Goal: Task Accomplishment & Management: Use online tool/utility

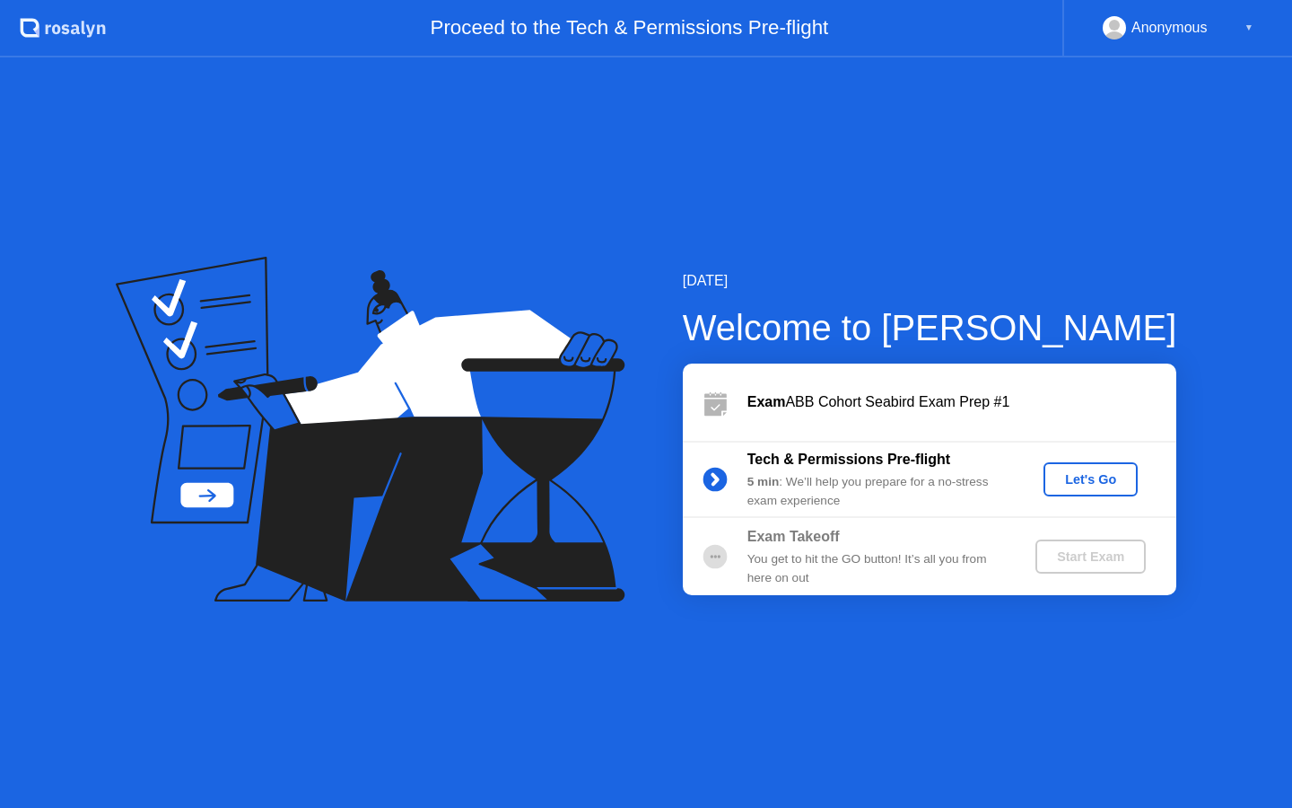
click at [1093, 477] on div "Let's Go" at bounding box center [1091, 479] width 80 height 14
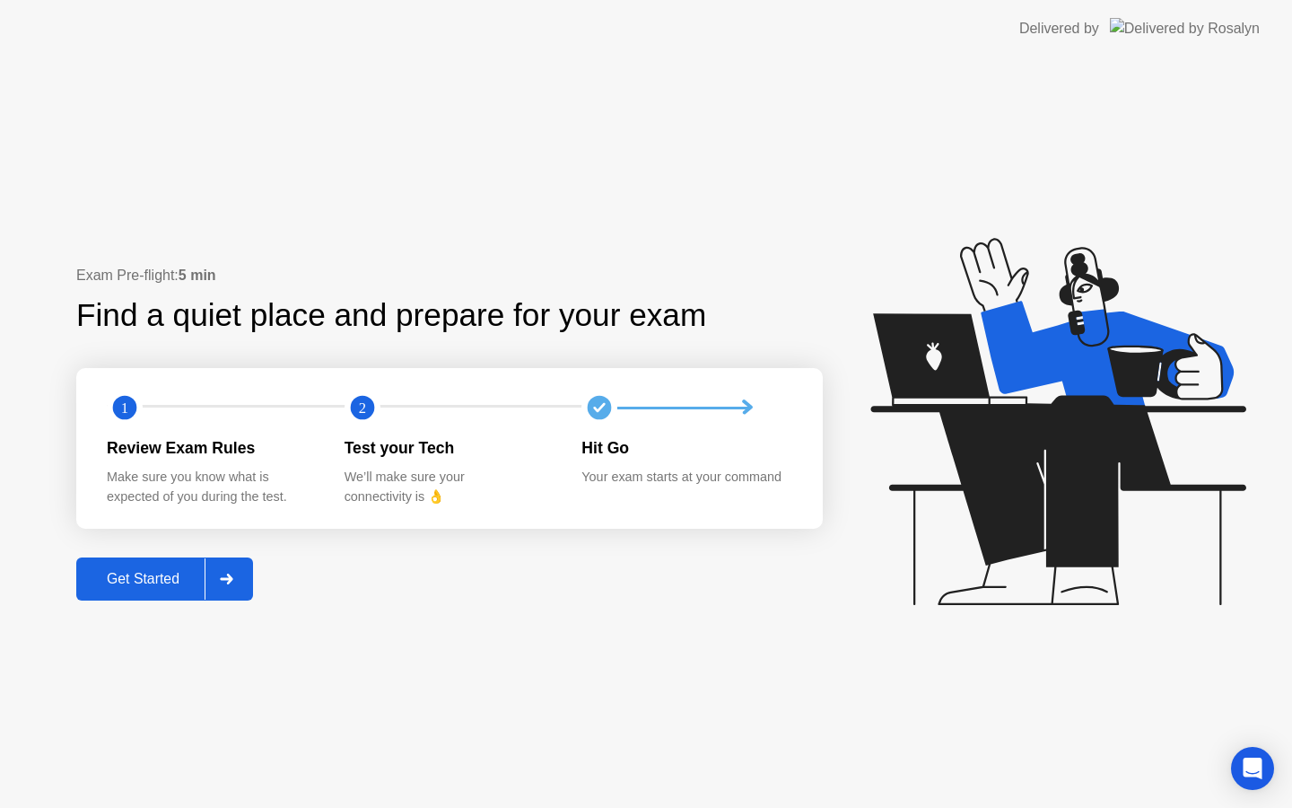
click at [163, 585] on div "Get Started" at bounding box center [143, 579] width 123 height 16
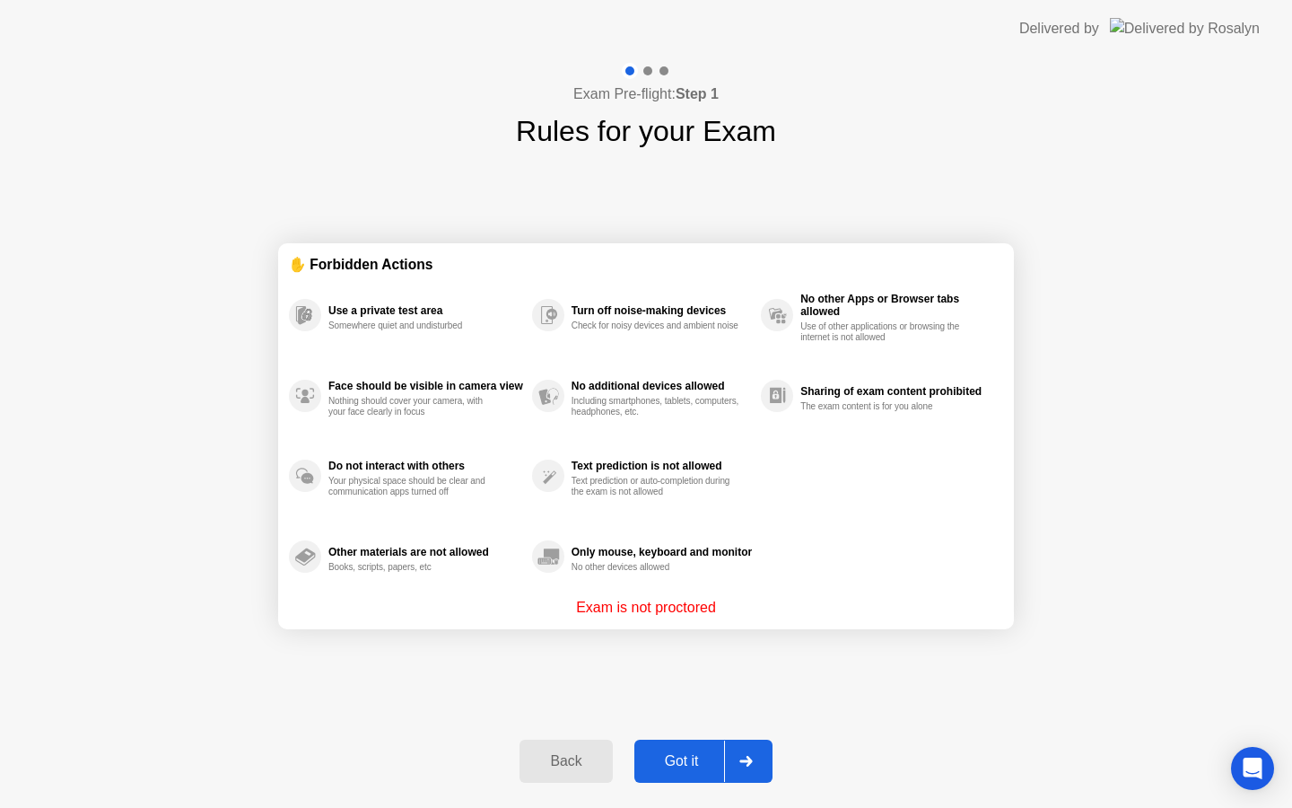
click at [687, 748] on button "Got it" at bounding box center [703, 760] width 138 height 43
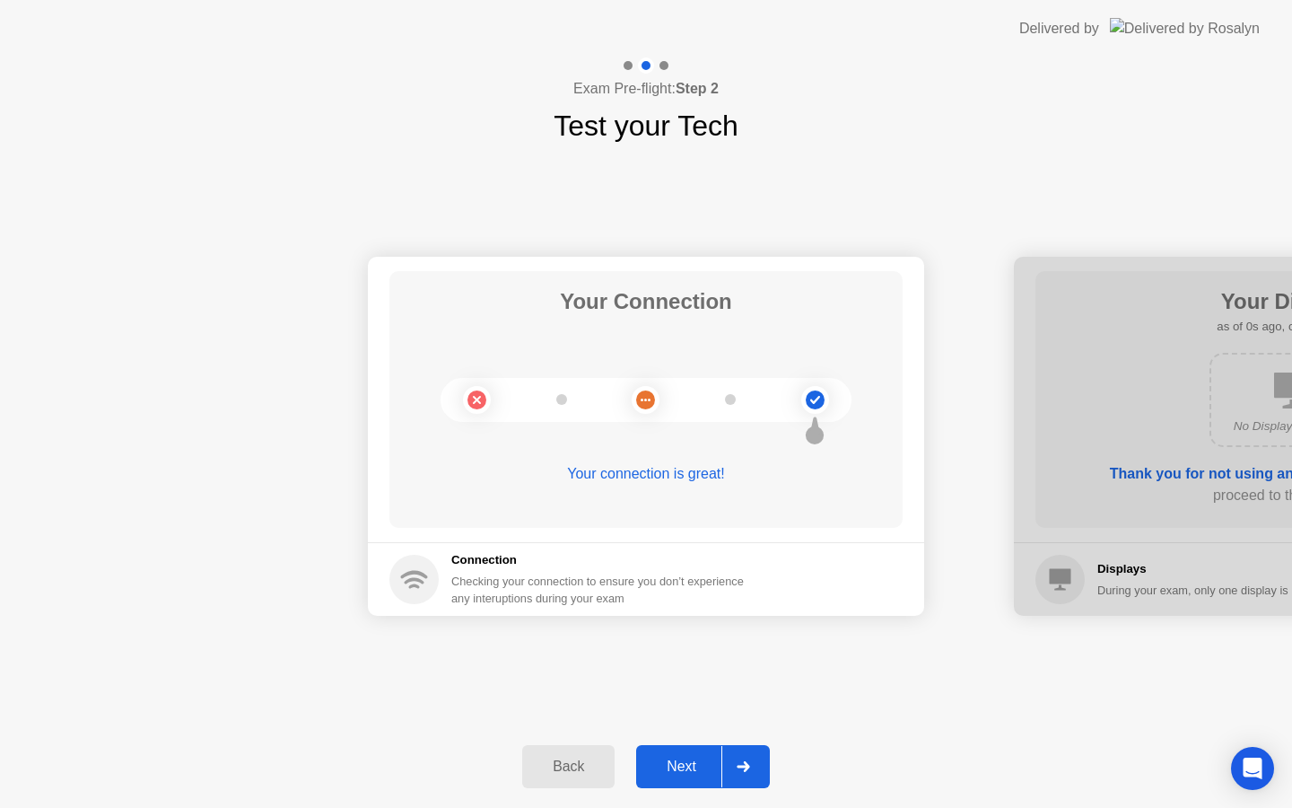
click at [687, 753] on button "Next" at bounding box center [703, 766] width 134 height 43
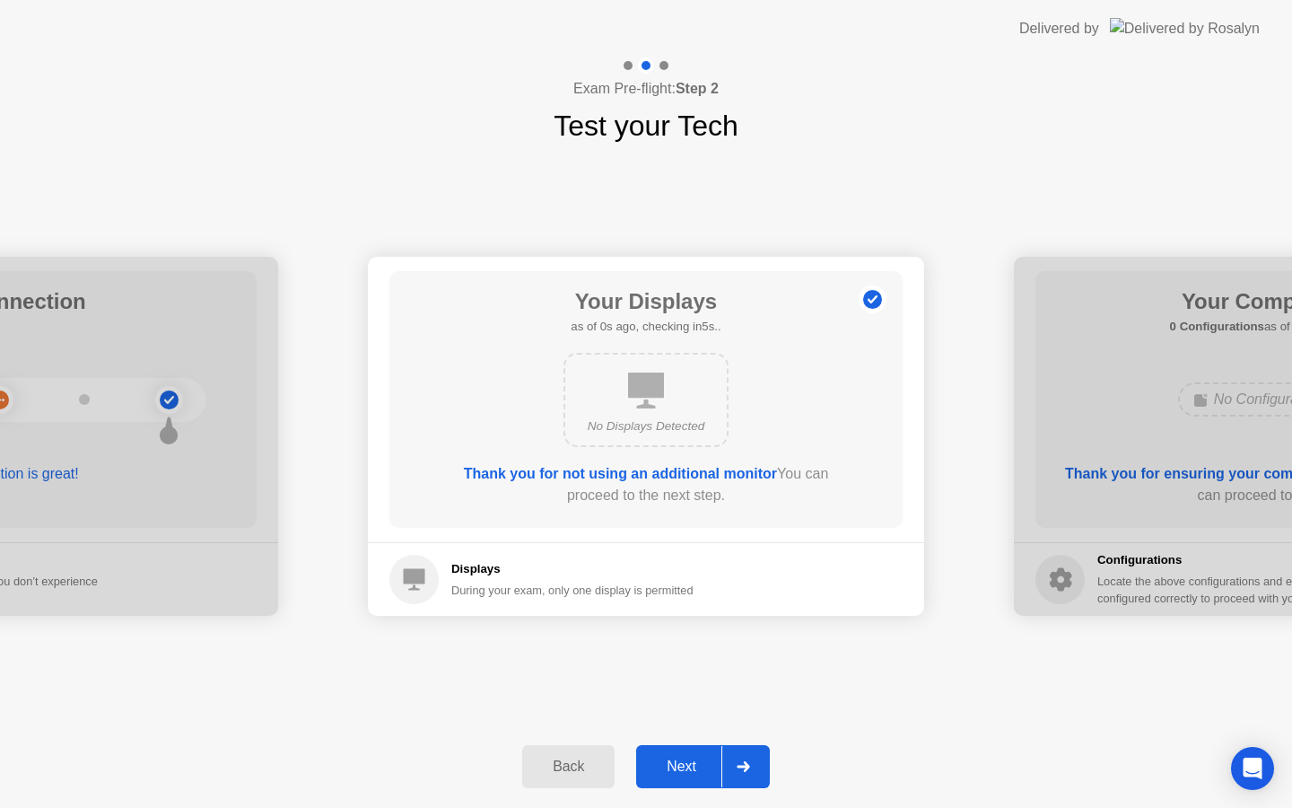
click at [687, 753] on button "Next" at bounding box center [703, 766] width 134 height 43
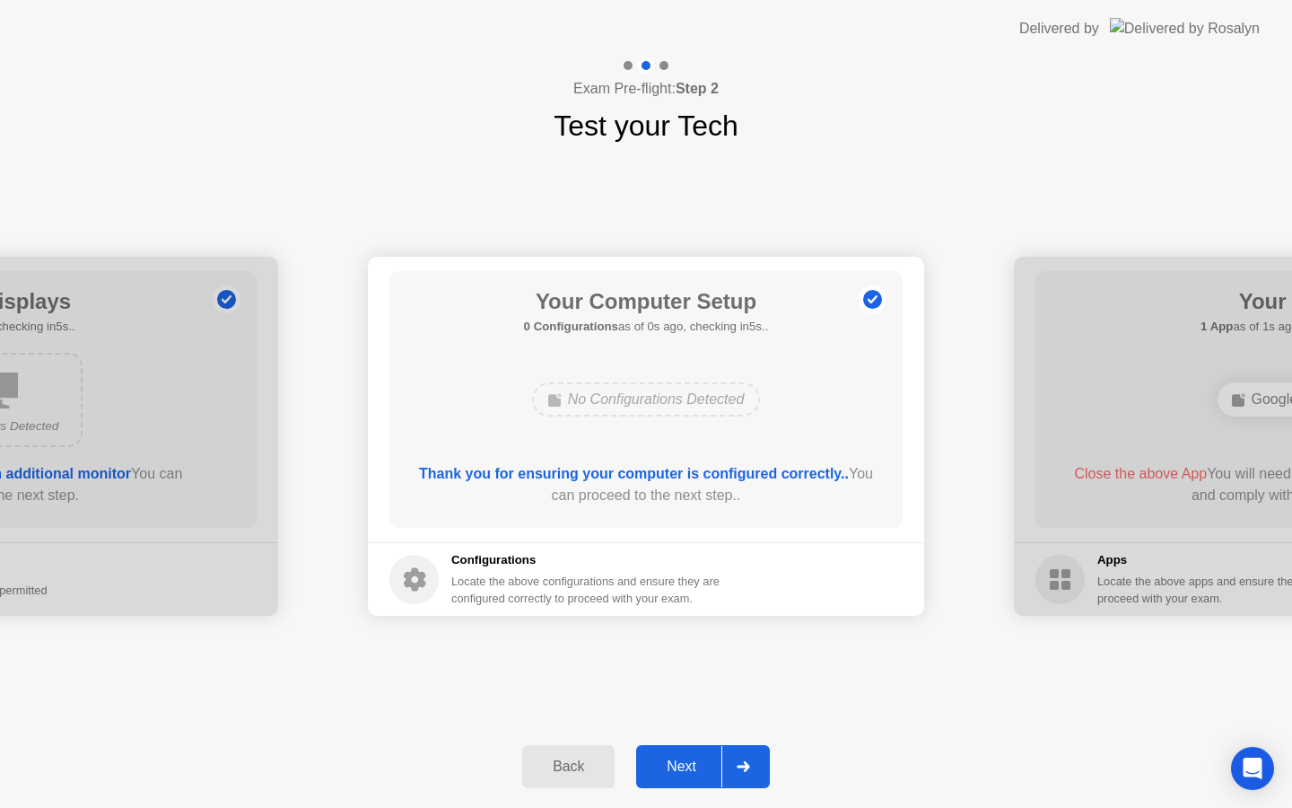
click at [687, 753] on button "Next" at bounding box center [703, 766] width 134 height 43
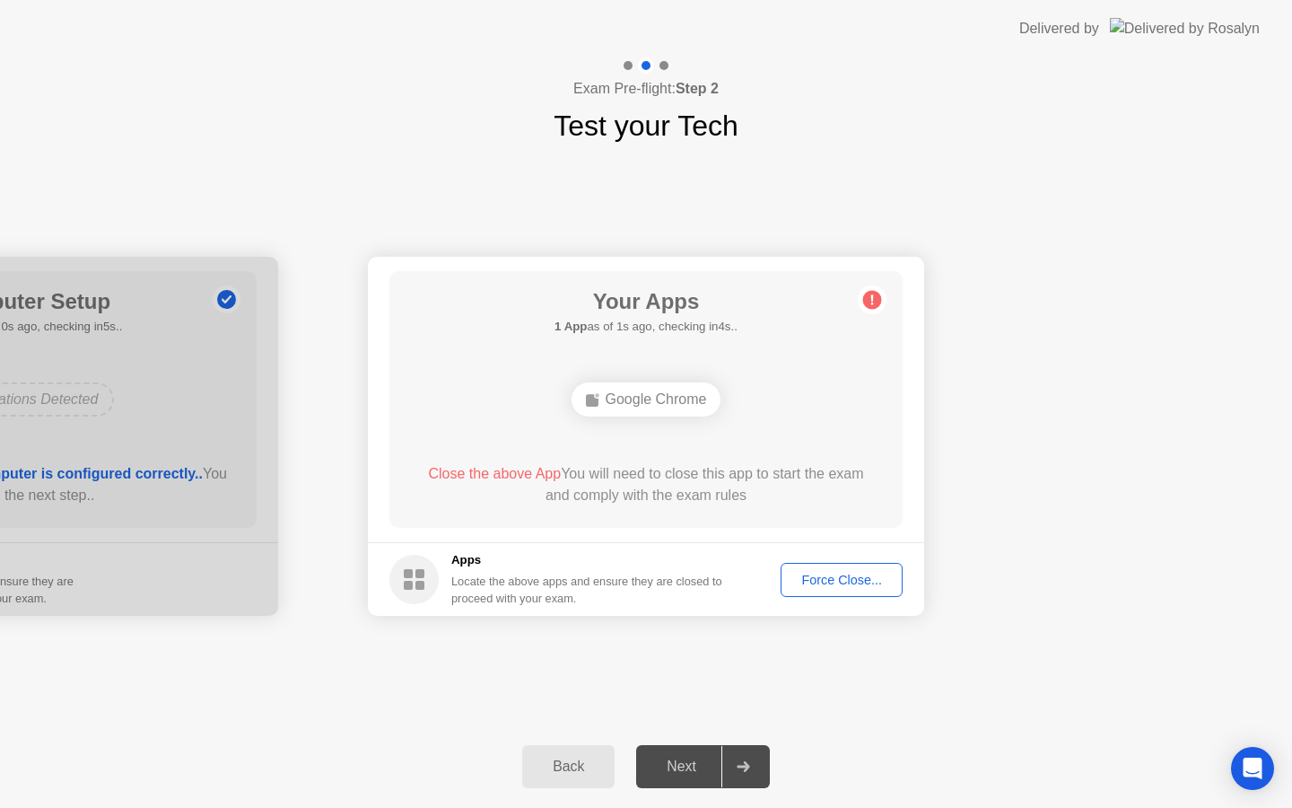
click at [829, 581] on div "Force Close..." at bounding box center [841, 580] width 109 height 14
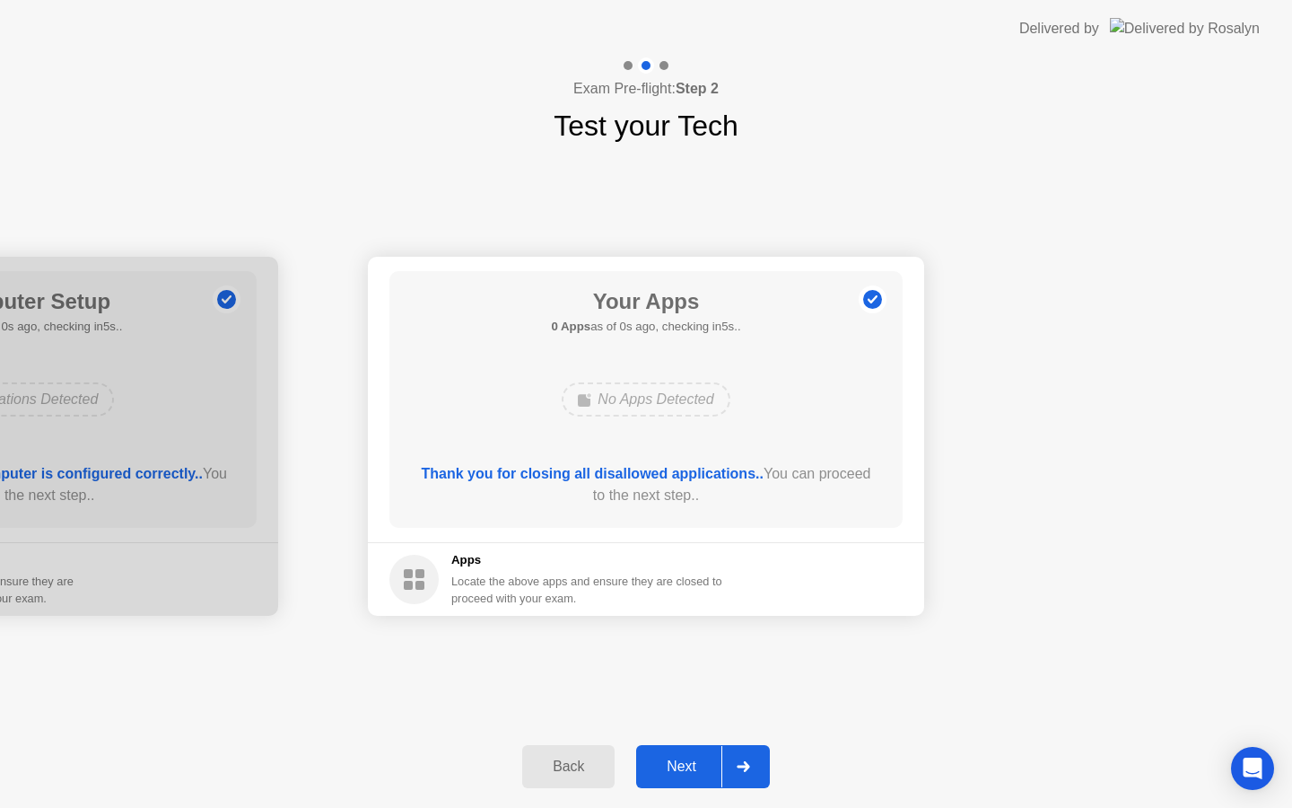
click at [688, 772] on div "Next" at bounding box center [682, 766] width 80 height 16
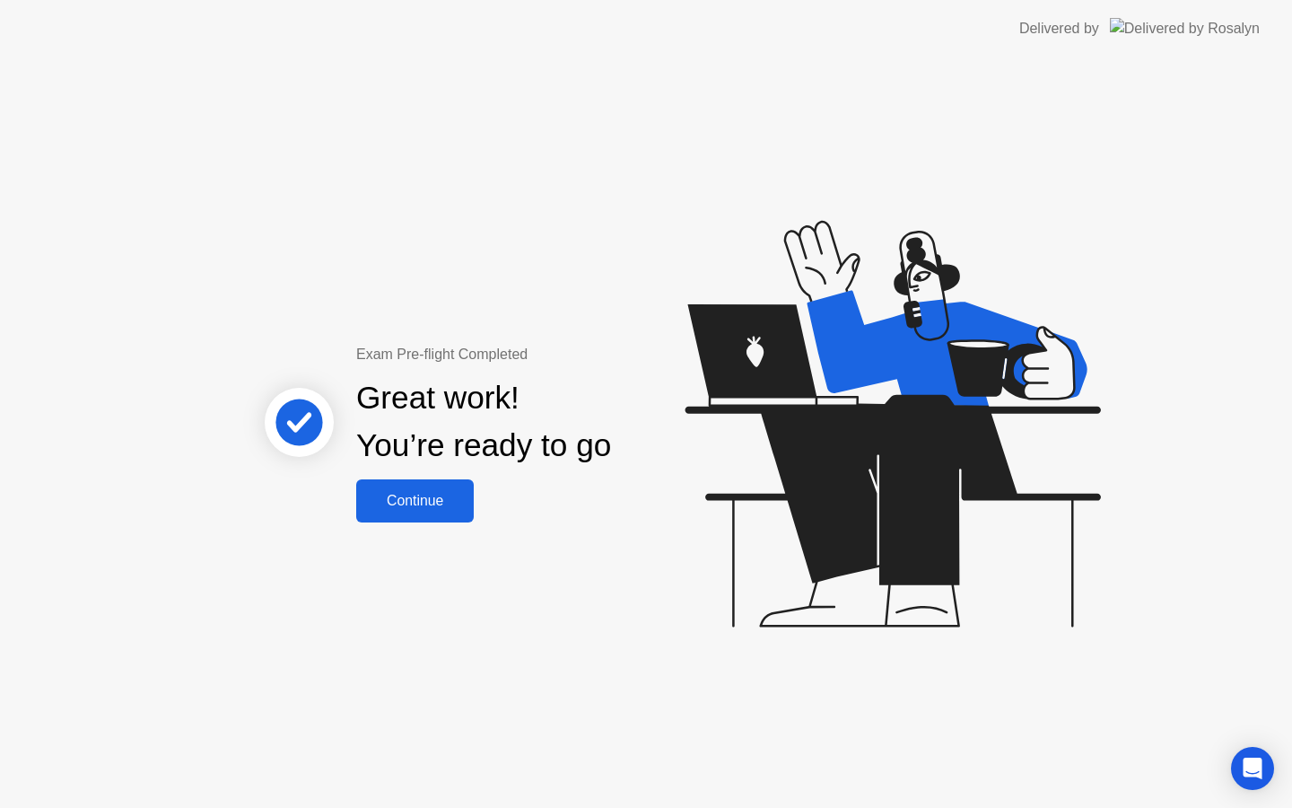
click at [437, 517] on button "Continue" at bounding box center [415, 500] width 118 height 43
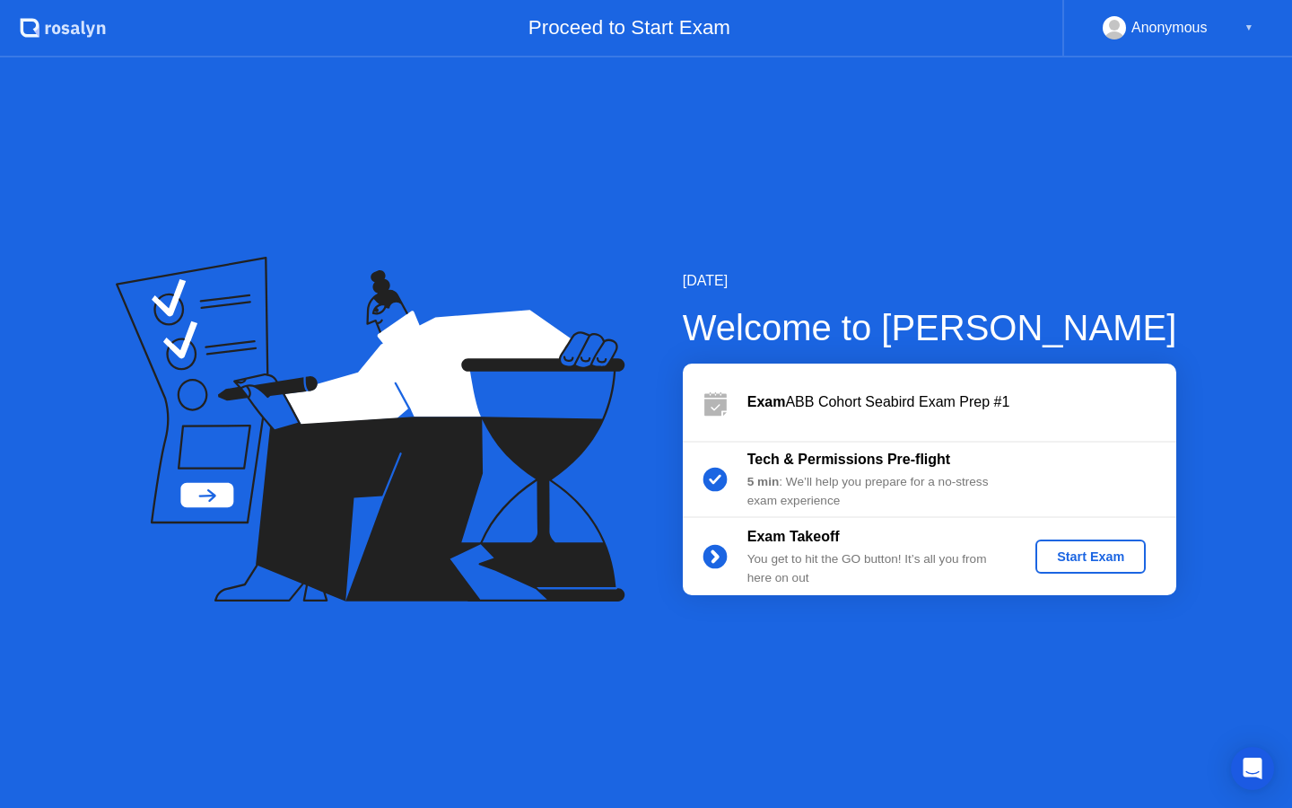
click at [1097, 553] on div "Start Exam" at bounding box center [1091, 556] width 96 height 14
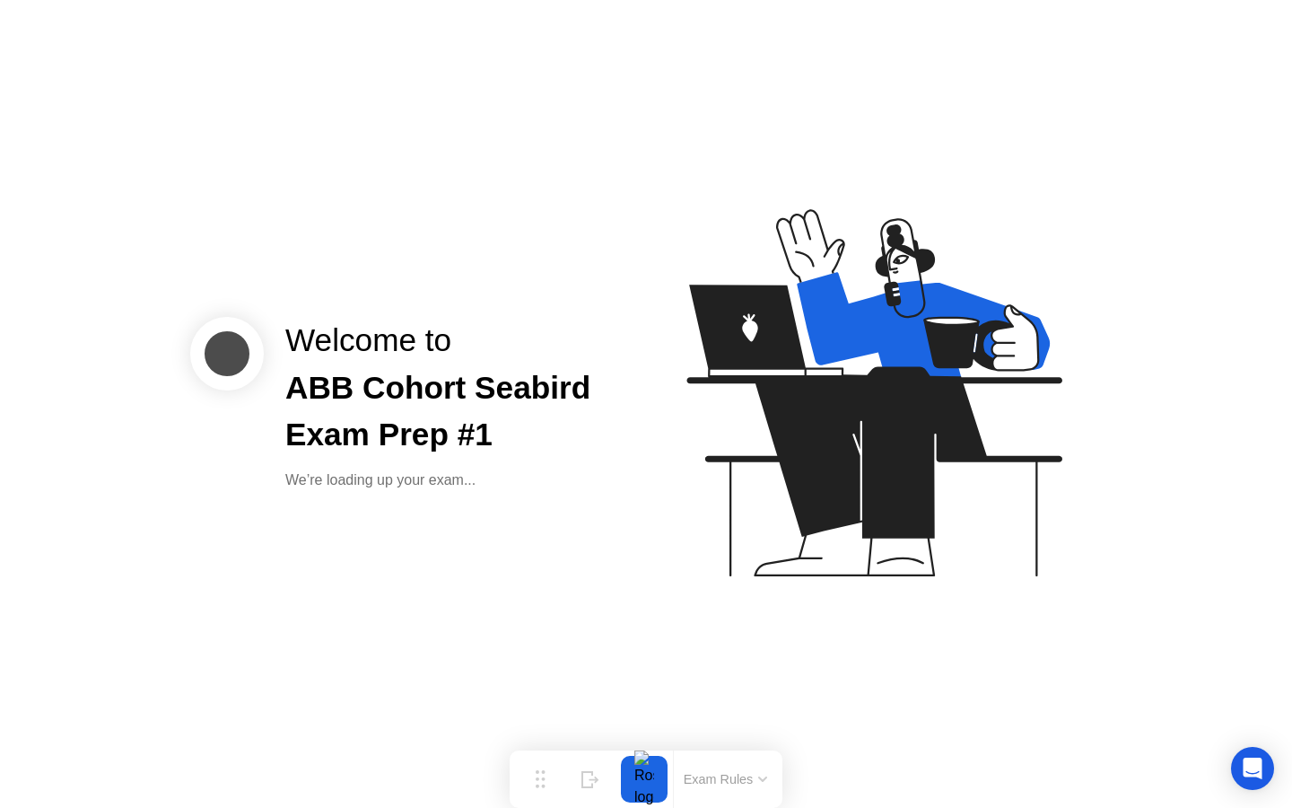
click at [427, 381] on div "ABB Cohort Seabird Exam Prep #1" at bounding box center [451, 411] width 332 height 95
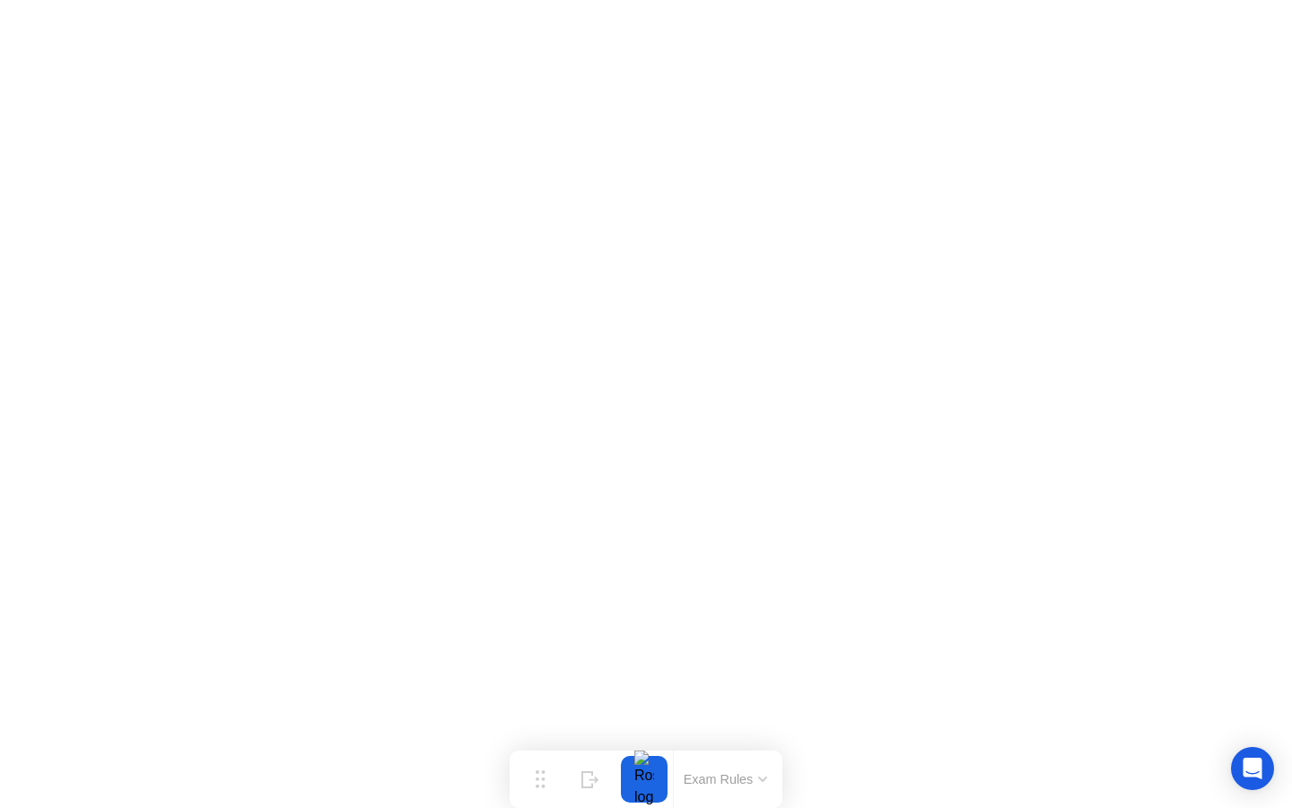
click iframe
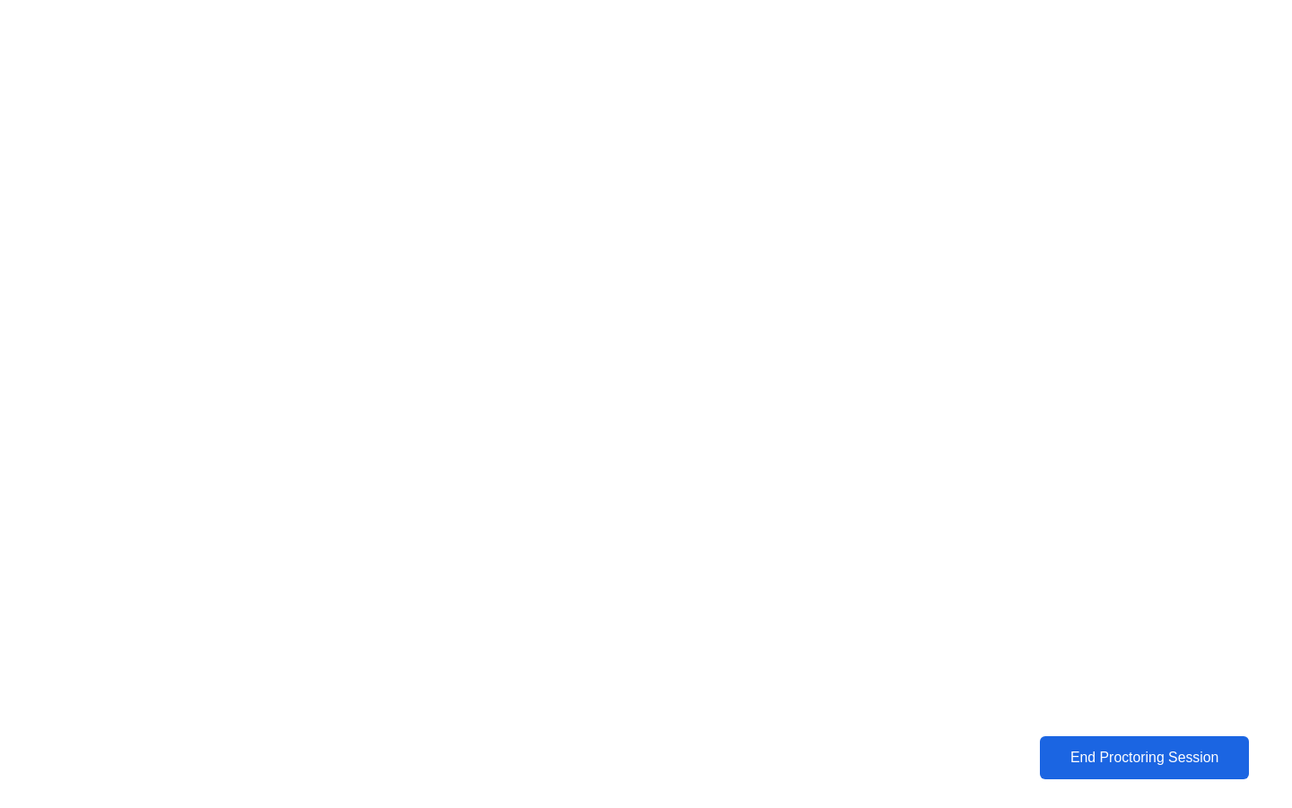
click at [1145, 766] on div "End Proctoring Session" at bounding box center [1144, 757] width 215 height 18
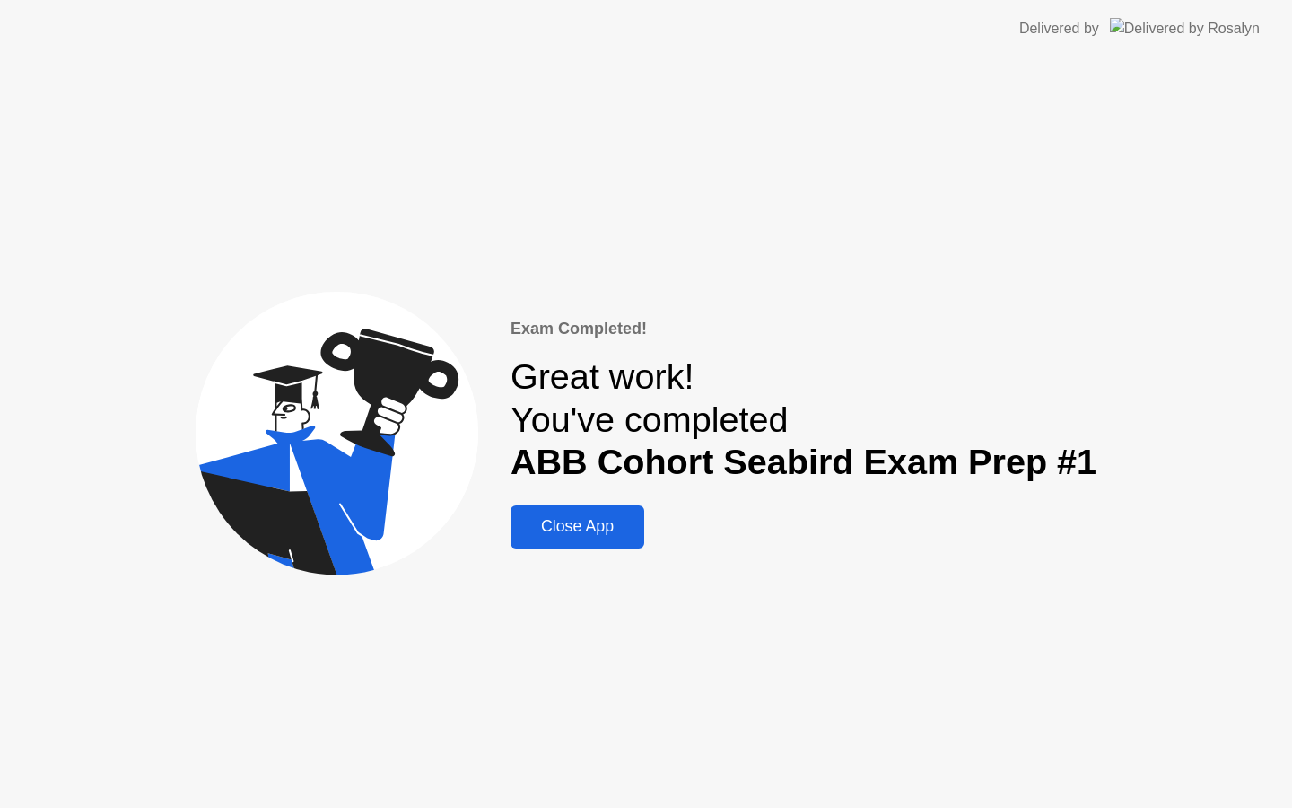
click at [579, 529] on div "Close App" at bounding box center [577, 526] width 123 height 19
